Goal: Task Accomplishment & Management: Manage account settings

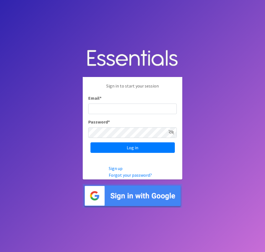
click at [117, 107] on input "Email *" at bounding box center [132, 108] width 88 height 11
click at [106, 108] on input "Email *" at bounding box center [132, 108] width 88 height 11
type input "f"
type input "[EMAIL_ADDRESS][DOMAIN_NAME]"
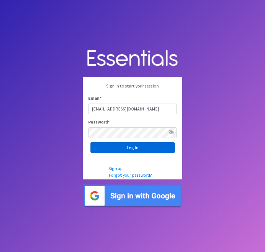
click at [133, 146] on input "Log in" at bounding box center [132, 147] width 84 height 11
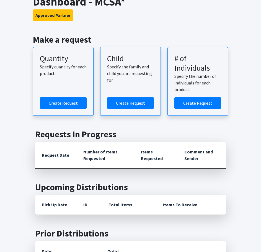
scroll to position [28, 0]
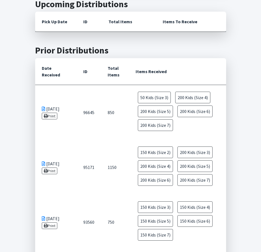
scroll to position [221, 0]
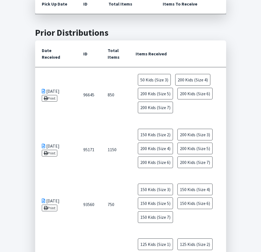
click at [89, 104] on td "96645" at bounding box center [89, 94] width 24 height 55
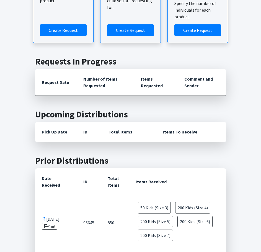
scroll to position [55, 0]
